Goal: Navigation & Orientation: Find specific page/section

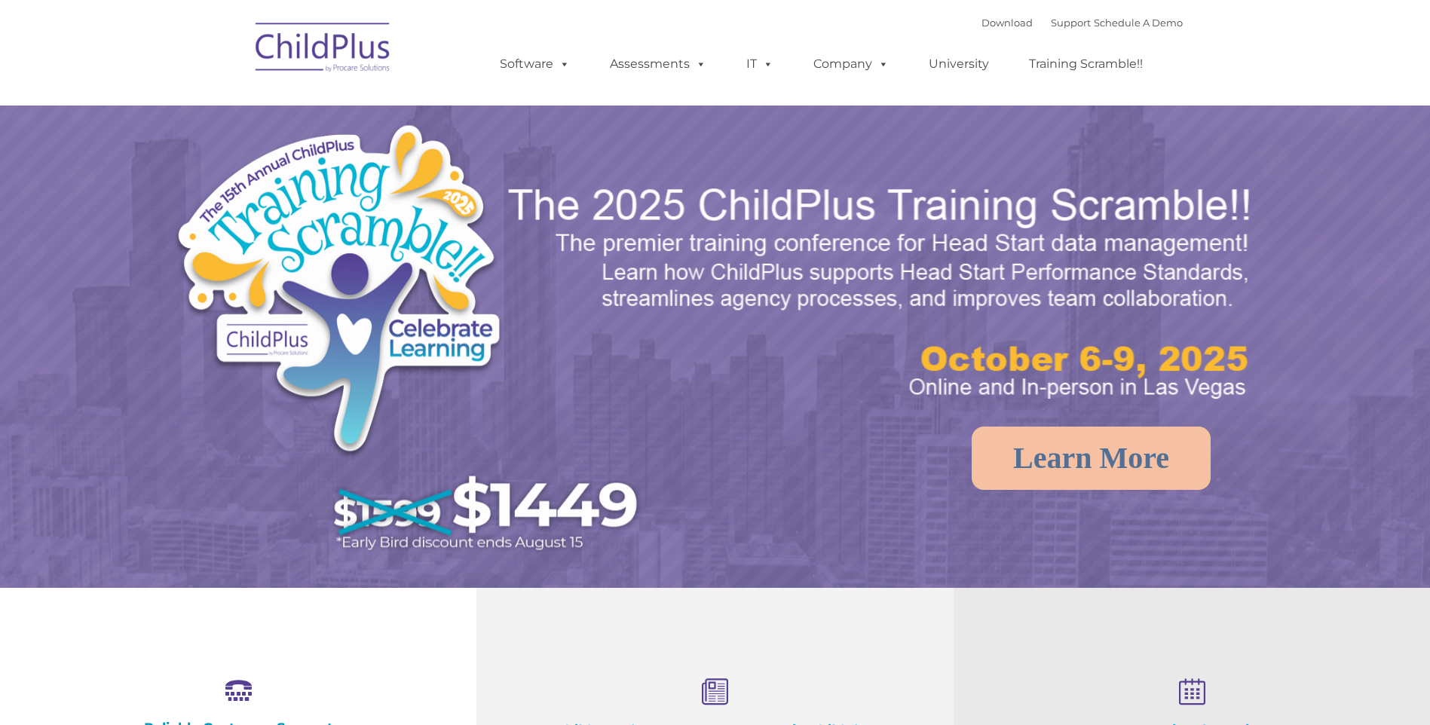
select select "MEDIUM"
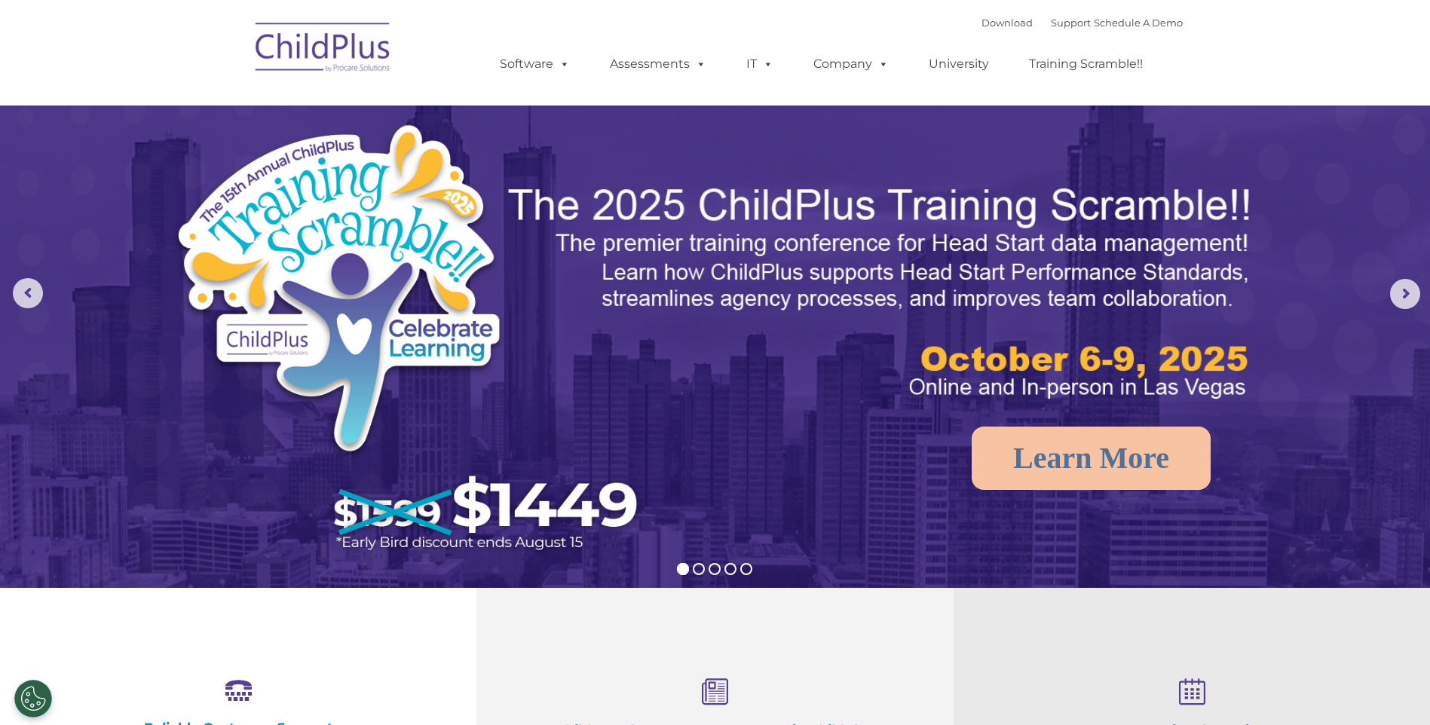
click at [318, 73] on img at bounding box center [323, 49] width 151 height 75
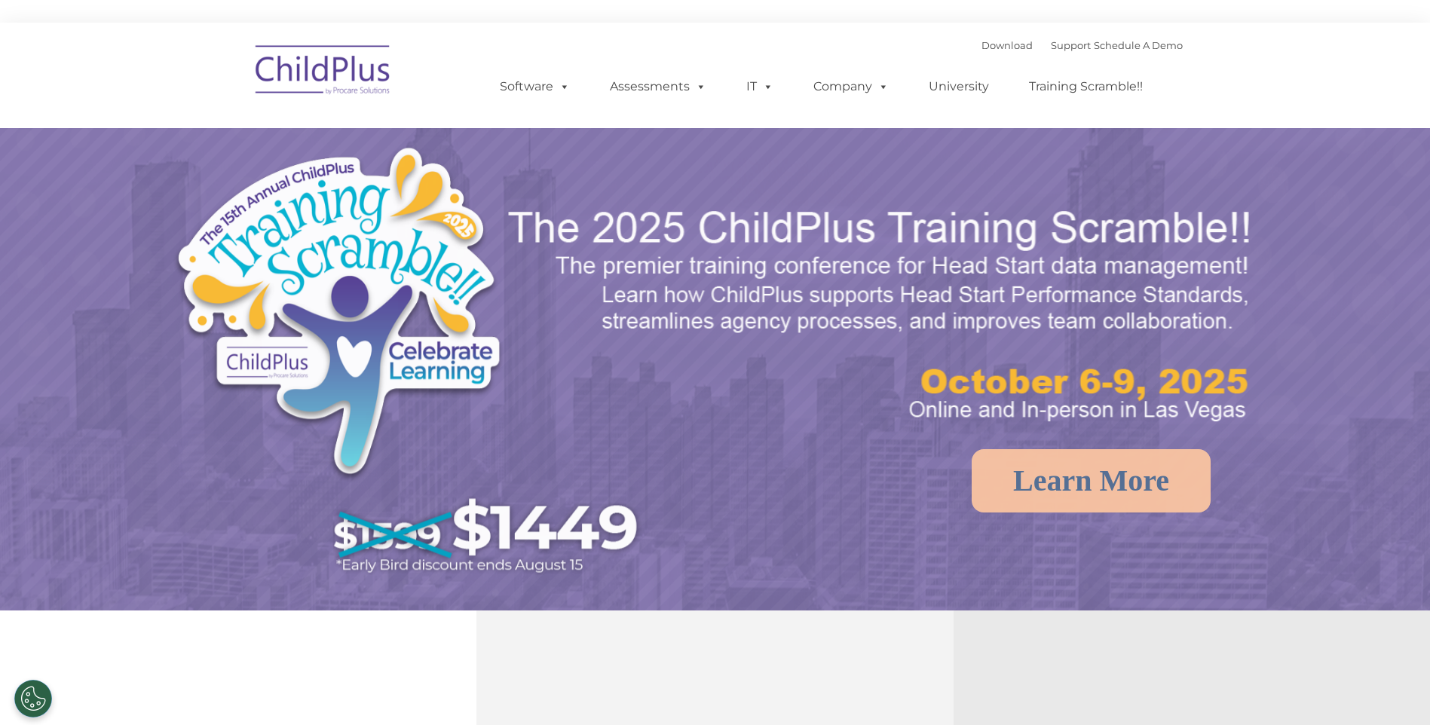
select select "MEDIUM"
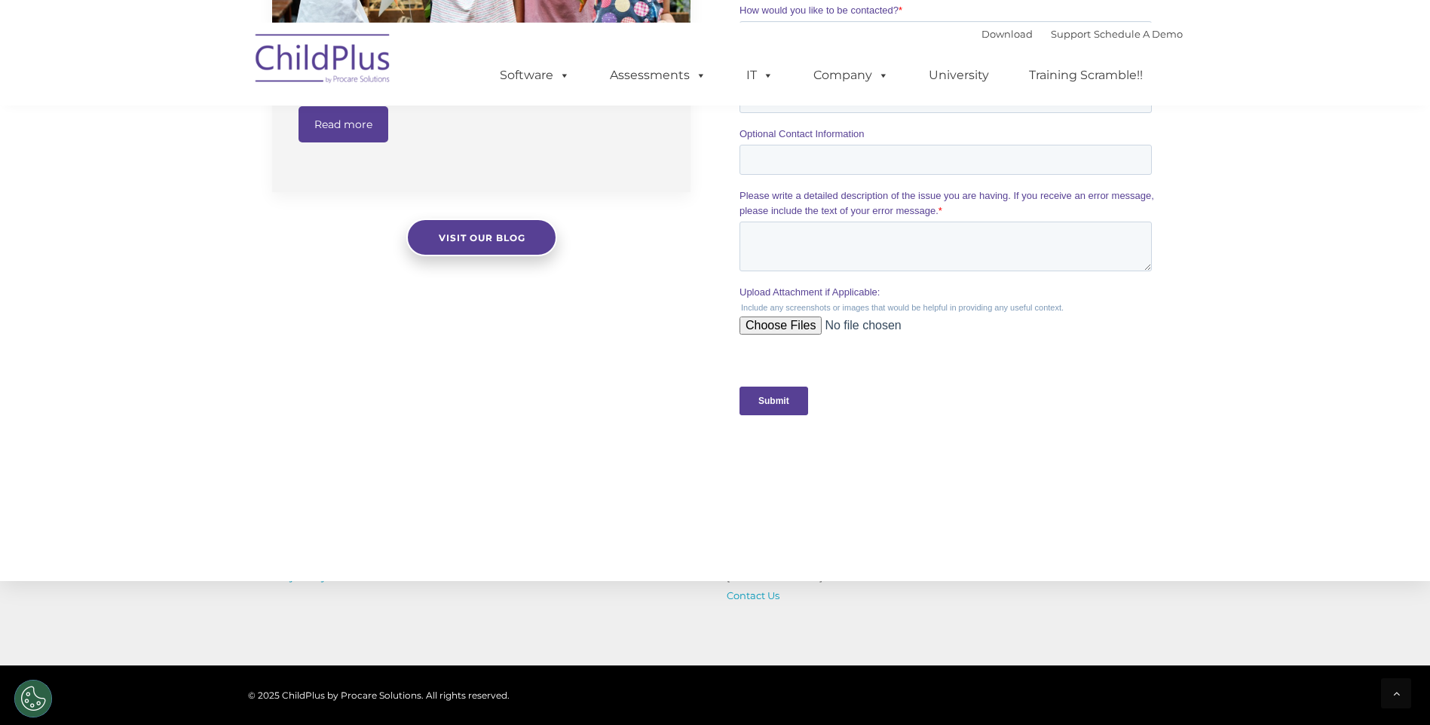
scroll to position [1463, 0]
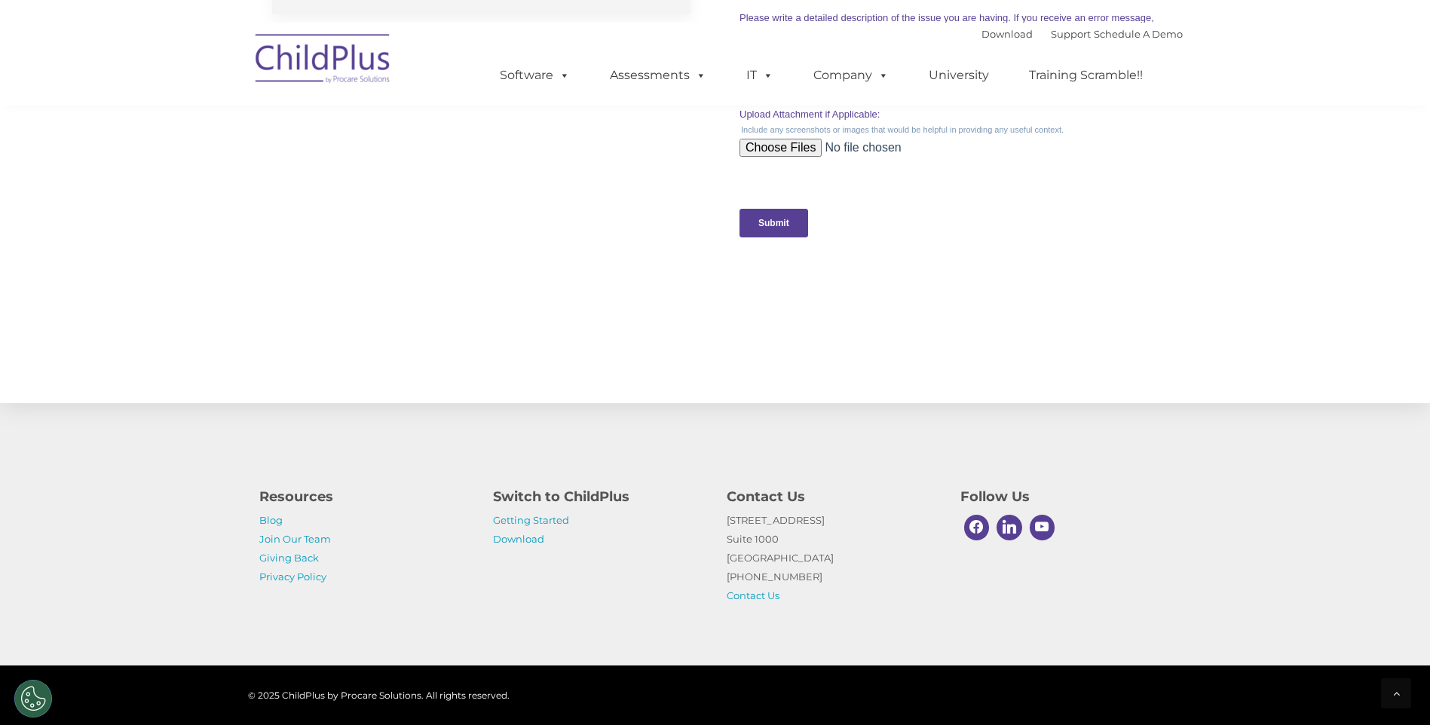
drag, startPoint x: 390, startPoint y: 594, endPoint x: 513, endPoint y: 564, distance: 126.5
click at [507, 593] on div "Resources Blog Join Our Team Giving Back Privacy Policy Switch to ChildPlus Get…" at bounding box center [715, 542] width 935 height 127
click at [525, 517] on link "Getting Started" at bounding box center [531, 520] width 76 height 12
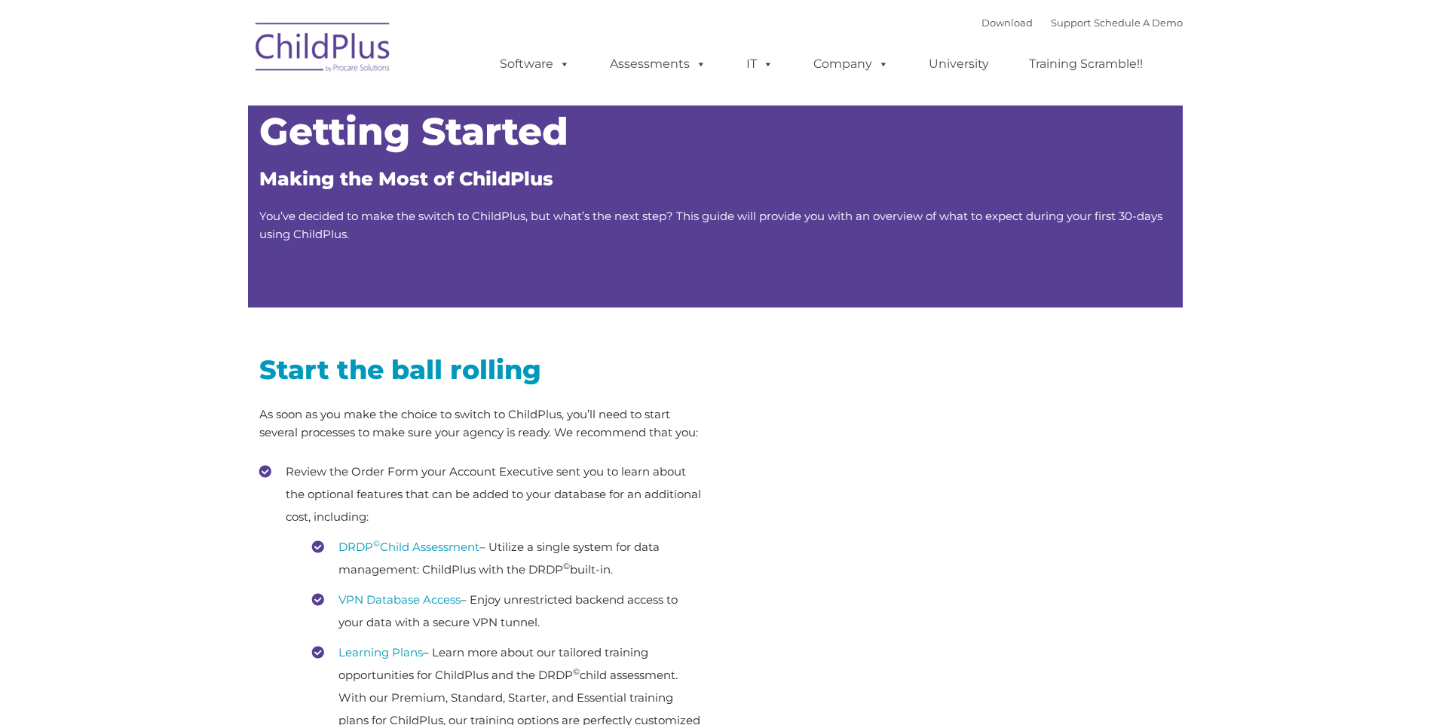
type input ""
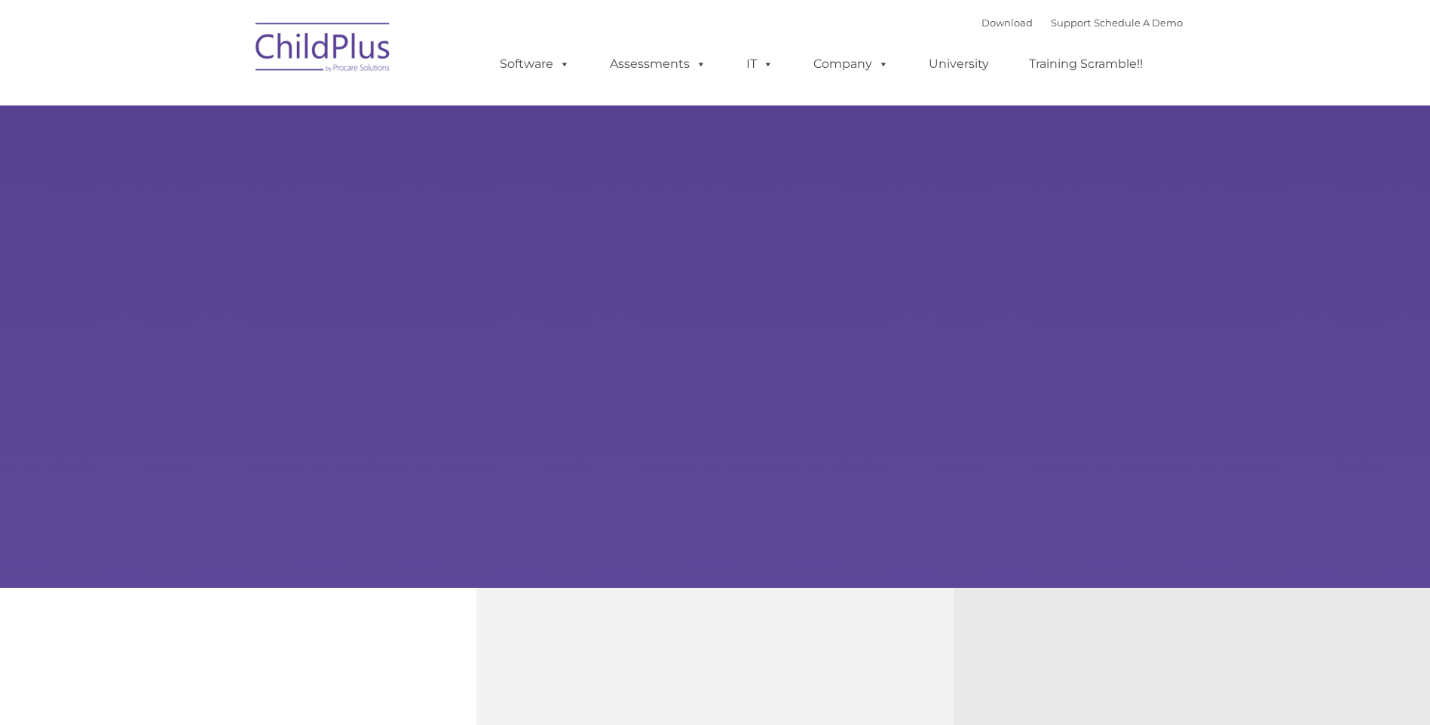
type input ""
select select "MEDIUM"
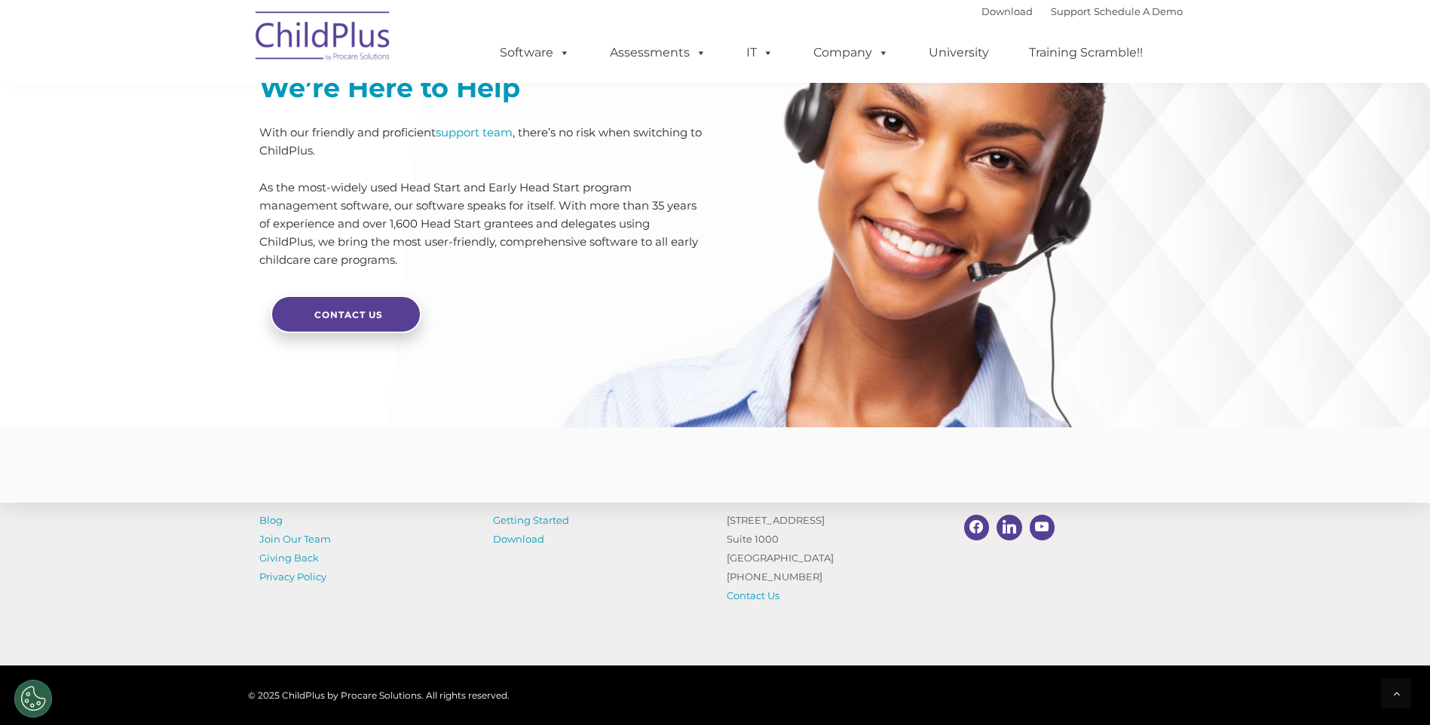
scroll to position [3542, 0]
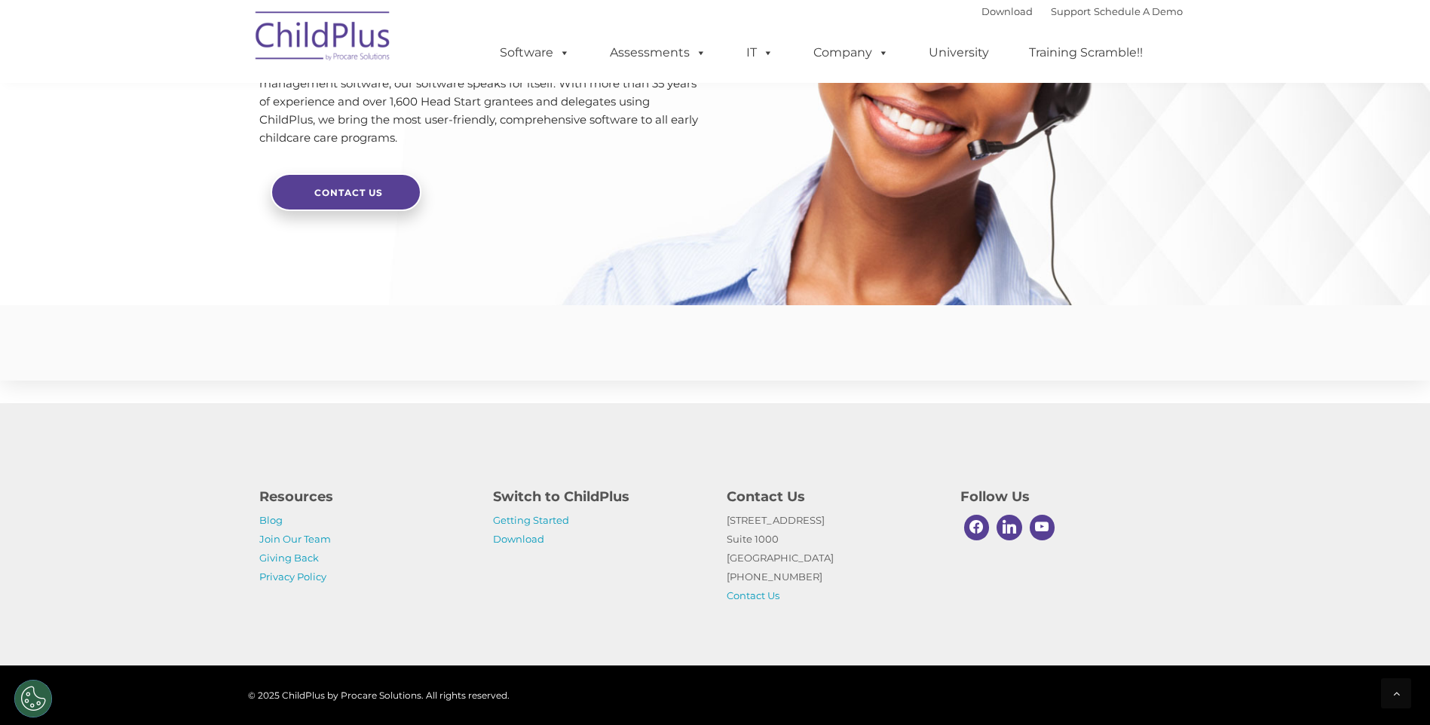
click at [534, 593] on div "Resources Blog Join Our Team Giving Back Privacy Policy Switch to ChildPlus Get…" at bounding box center [715, 542] width 935 height 127
click at [461, 584] on p "Blog Join Our Team Giving Back Privacy Policy" at bounding box center [364, 548] width 211 height 75
click at [531, 540] on link "Download" at bounding box center [518, 539] width 51 height 12
